Goal: Task Accomplishment & Management: Use online tool/utility

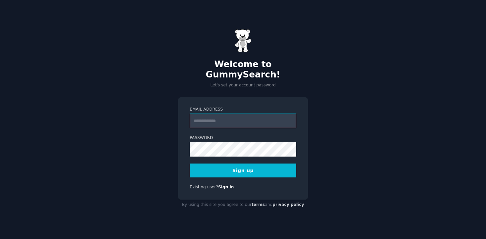
click at [208, 113] on input "Email Address" at bounding box center [243, 120] width 106 height 15
type input "**********"
click at [249, 163] on button "Sign up" at bounding box center [243, 170] width 106 height 14
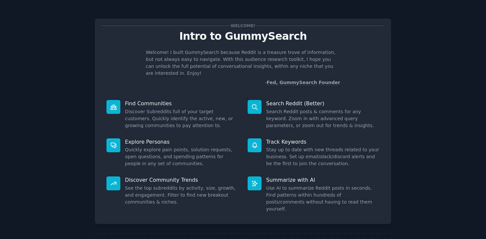
scroll to position [20, 0]
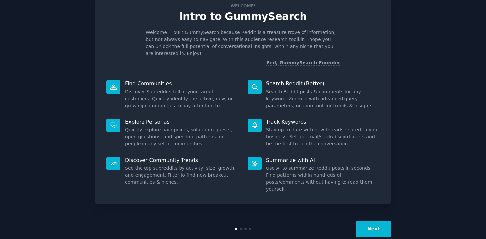
click at [331, 90] on dd "Search Reddit posts & comments for any keyword. Zoom in with advanced query par…" at bounding box center [322, 98] width 113 height 21
click at [373, 221] on button "Next" at bounding box center [373, 229] width 35 height 16
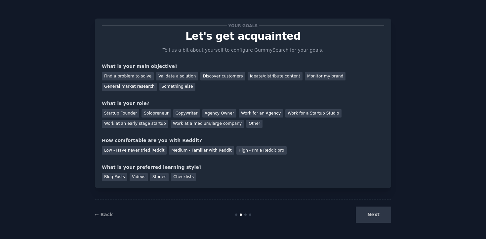
click at [386, 75] on div "Your goals Let's get acquainted Tell us a bit about yourself to configure Gummy…" at bounding box center [243, 103] width 296 height 169
click at [136, 76] on div "Find a problem to solve" at bounding box center [128, 76] width 52 height 8
click at [126, 113] on div "Startup Founder" at bounding box center [120, 113] width 37 height 8
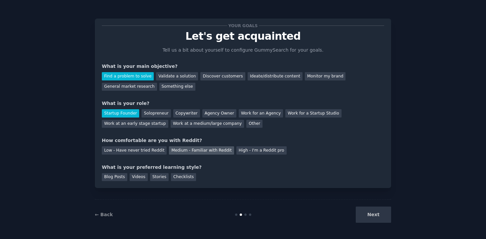
click at [187, 150] on div "Medium - Familiar with Reddit" at bounding box center [201, 150] width 65 height 8
click at [176, 178] on div "Checklists" at bounding box center [183, 177] width 25 height 8
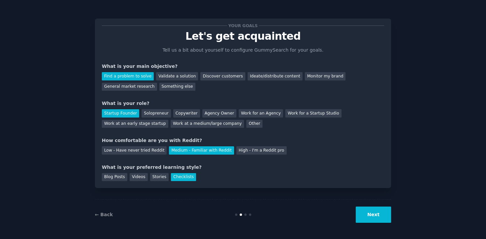
click at [385, 217] on button "Next" at bounding box center [373, 214] width 35 height 16
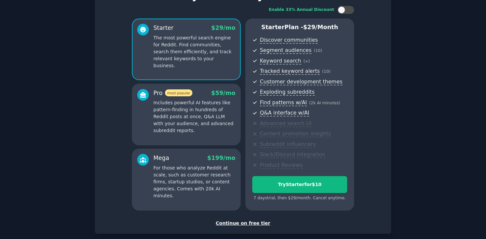
scroll to position [75, 0]
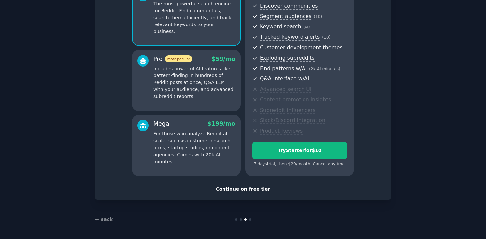
click at [244, 188] on div "Continue on free tier" at bounding box center [243, 188] width 282 height 7
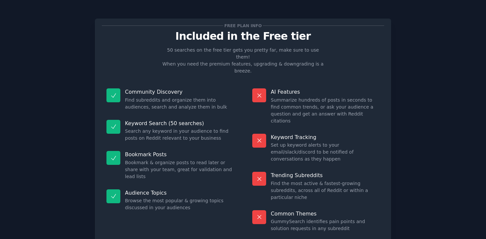
scroll to position [19, 0]
